Goal: Check status: Check status

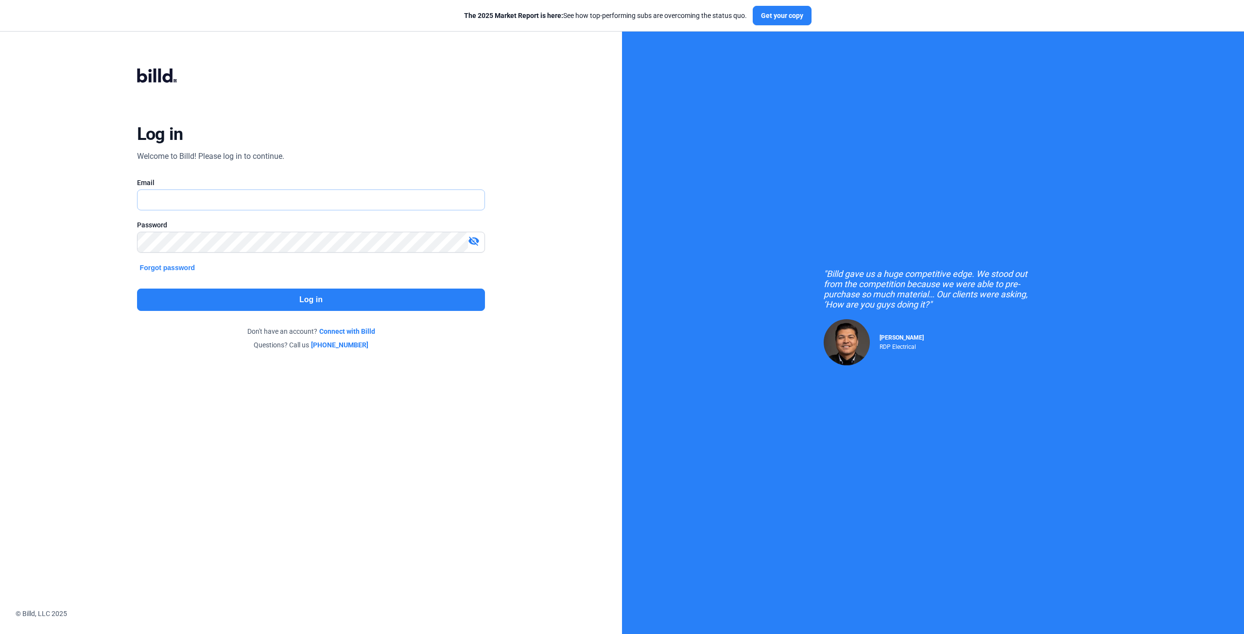
type input "[EMAIL_ADDRESS][DOMAIN_NAME]"
click at [305, 299] on button "Log in" at bounding box center [311, 300] width 348 height 22
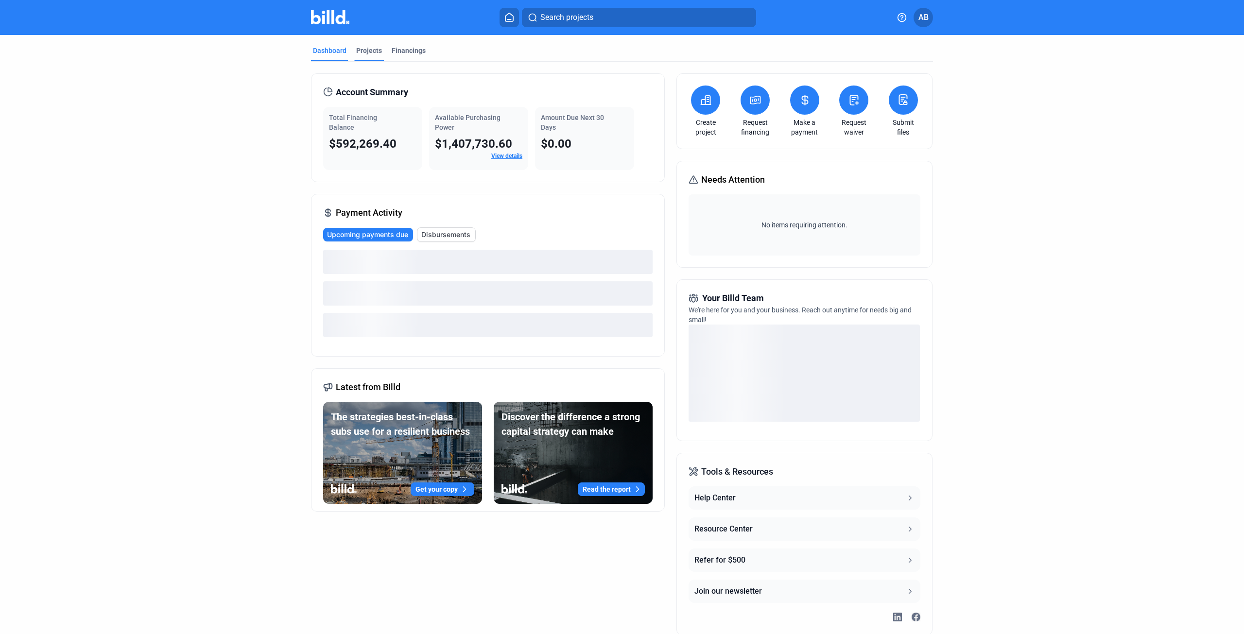
click at [366, 50] on div "Projects" at bounding box center [369, 51] width 26 height 10
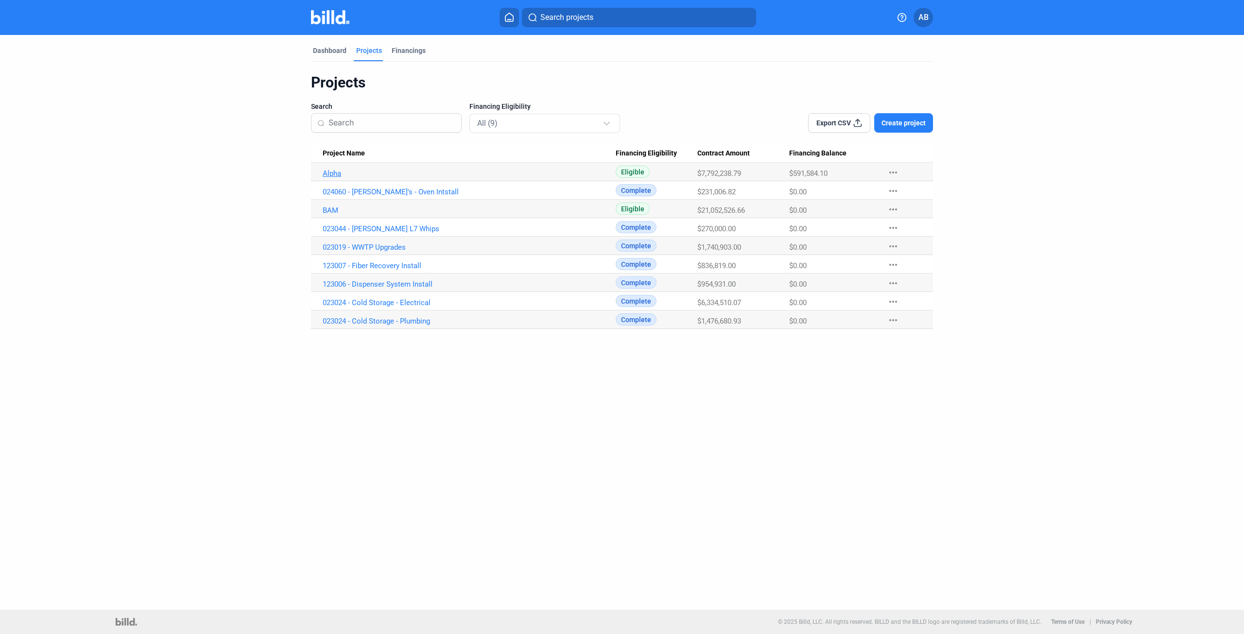
click at [333, 174] on link "Alpha" at bounding box center [469, 173] width 293 height 9
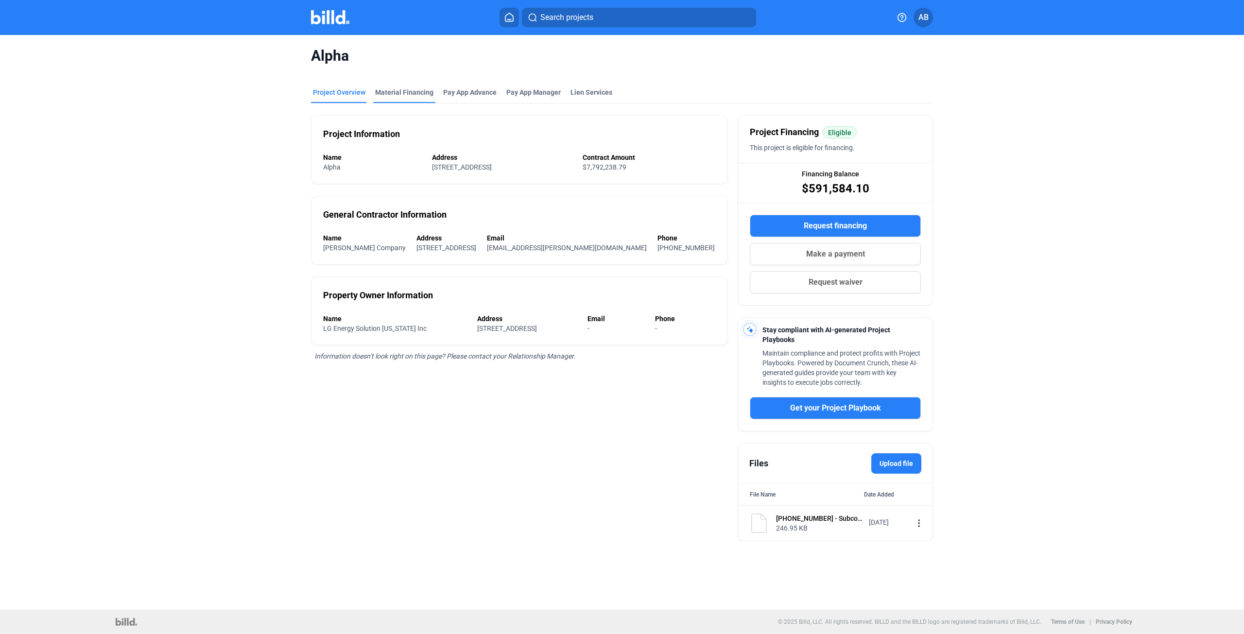
click at [401, 87] on div "Material Financing" at bounding box center [404, 92] width 58 height 10
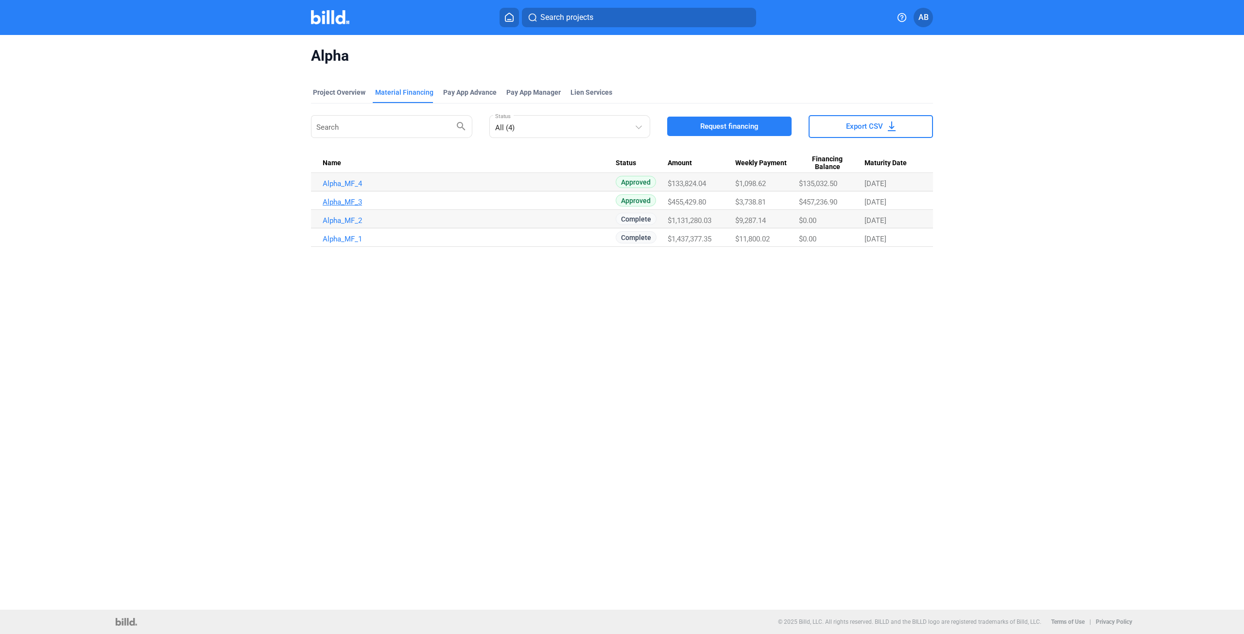
click at [344, 202] on link "Alpha_MF_3" at bounding box center [469, 202] width 293 height 9
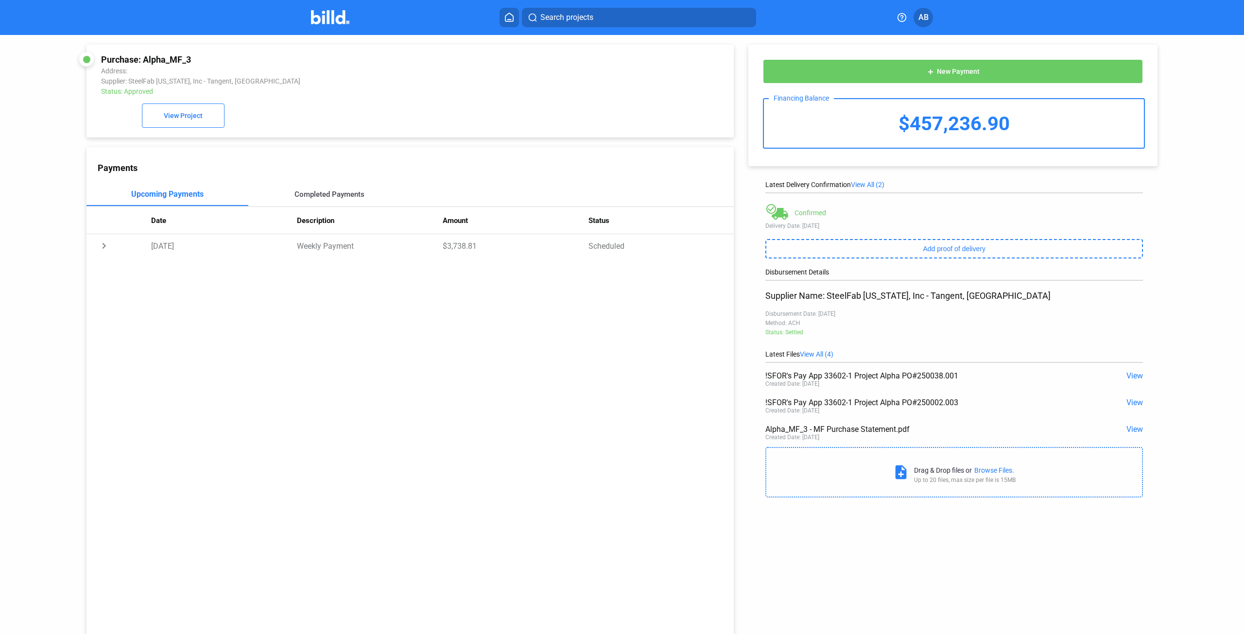
click at [329, 203] on div "Completed Payments" at bounding box center [329, 194] width 162 height 23
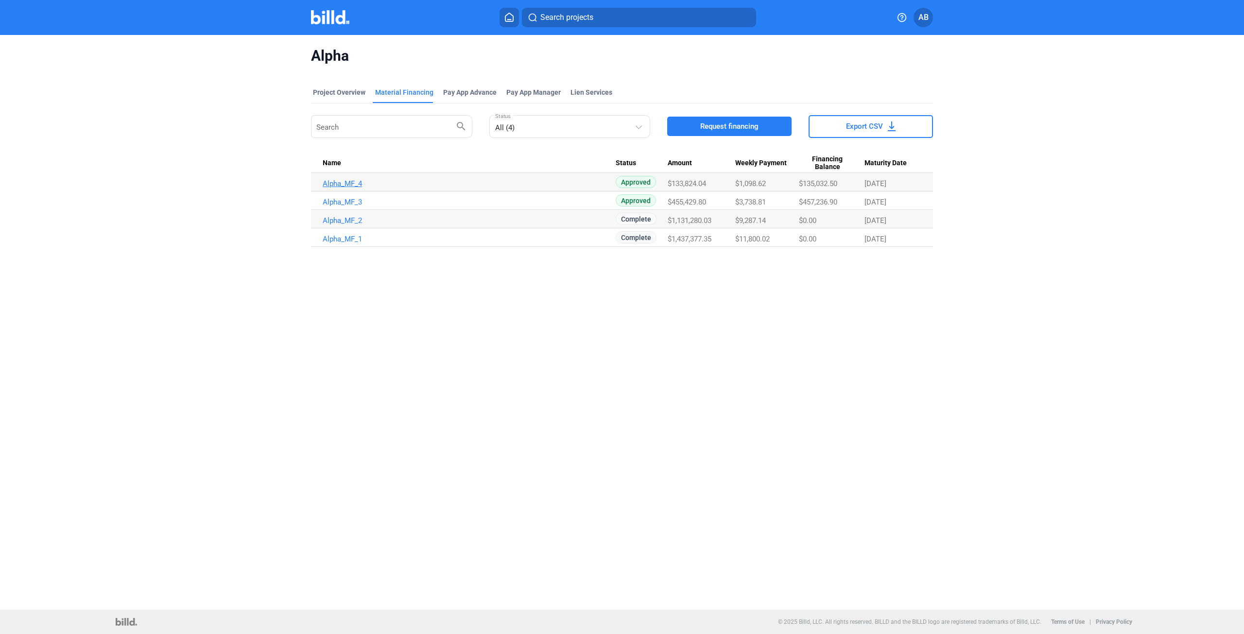
click at [345, 185] on link "Alpha_MF_4" at bounding box center [469, 183] width 293 height 9
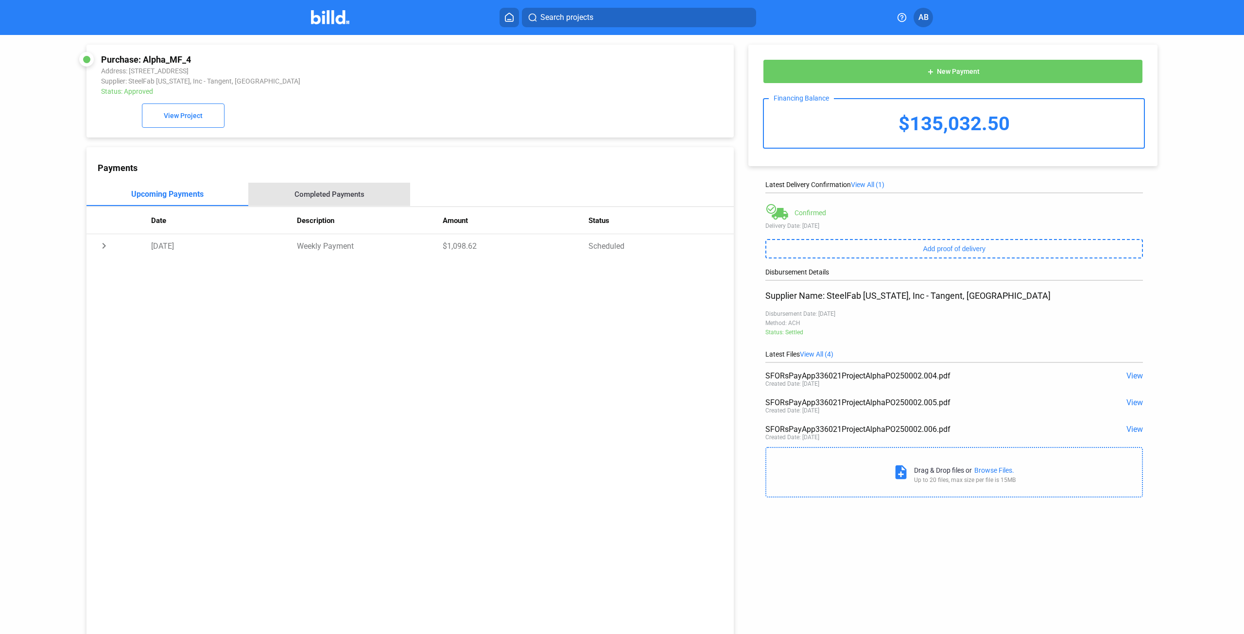
click at [338, 194] on div "Completed Payments" at bounding box center [329, 194] width 70 height 9
